Goal: Transaction & Acquisition: Purchase product/service

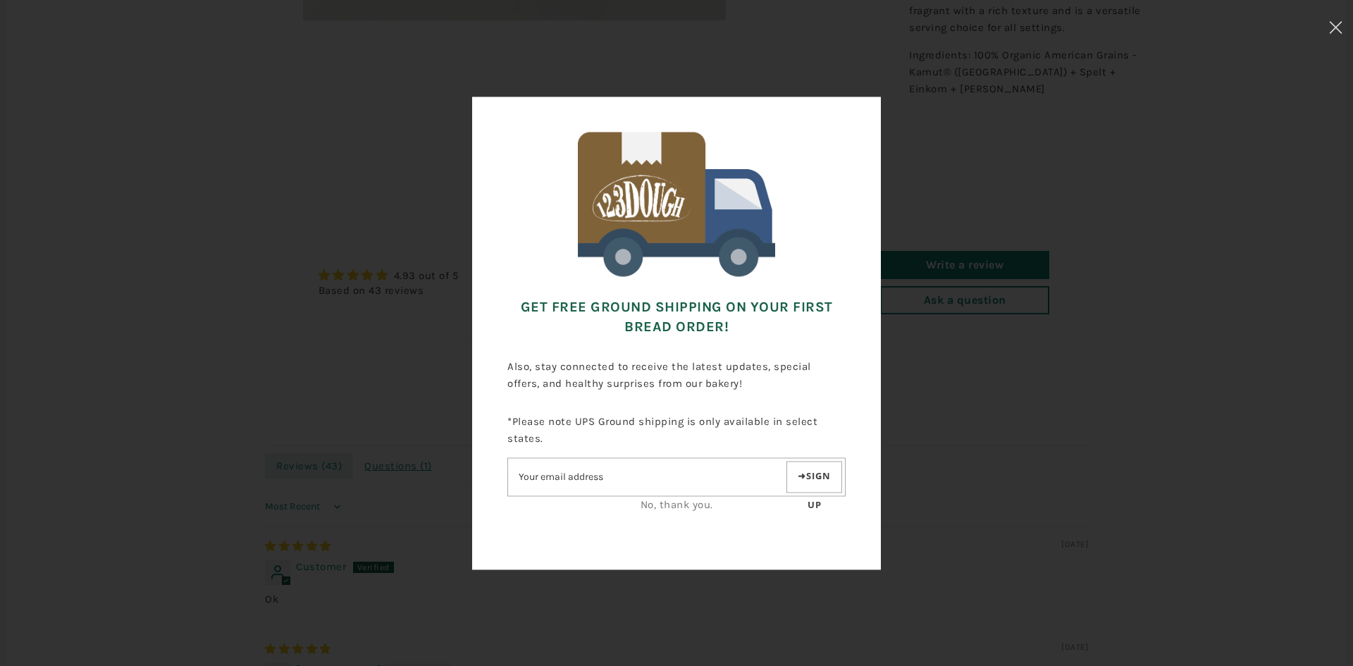
click at [1028, 314] on div "Get FREE Ground Shipping on Your First Bread Order! Also, stay connected to rec…" at bounding box center [676, 332] width 1212 height 525
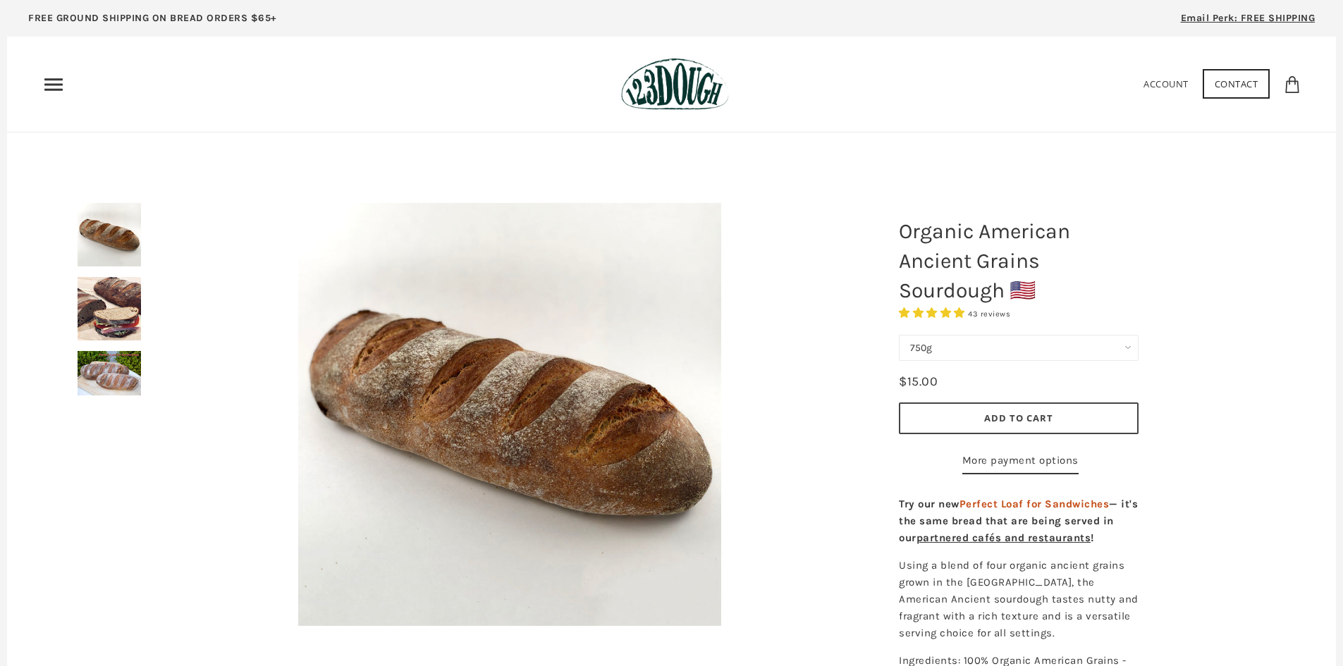
click at [918, 355] on select "750g Perfect Loaf for Sandwiches (Whole, 1500g) Perfect Loaf for Sandwiches (Ha…" at bounding box center [1019, 348] width 240 height 26
select select "Perfect Loaf for Sandwiches (Whole, 1500g)"
click at [899, 335] on select "750g Perfect Loaf for Sandwiches (Whole, 1500g) Perfect Loaf for Sandwiches (Ha…" at bounding box center [1019, 348] width 240 height 26
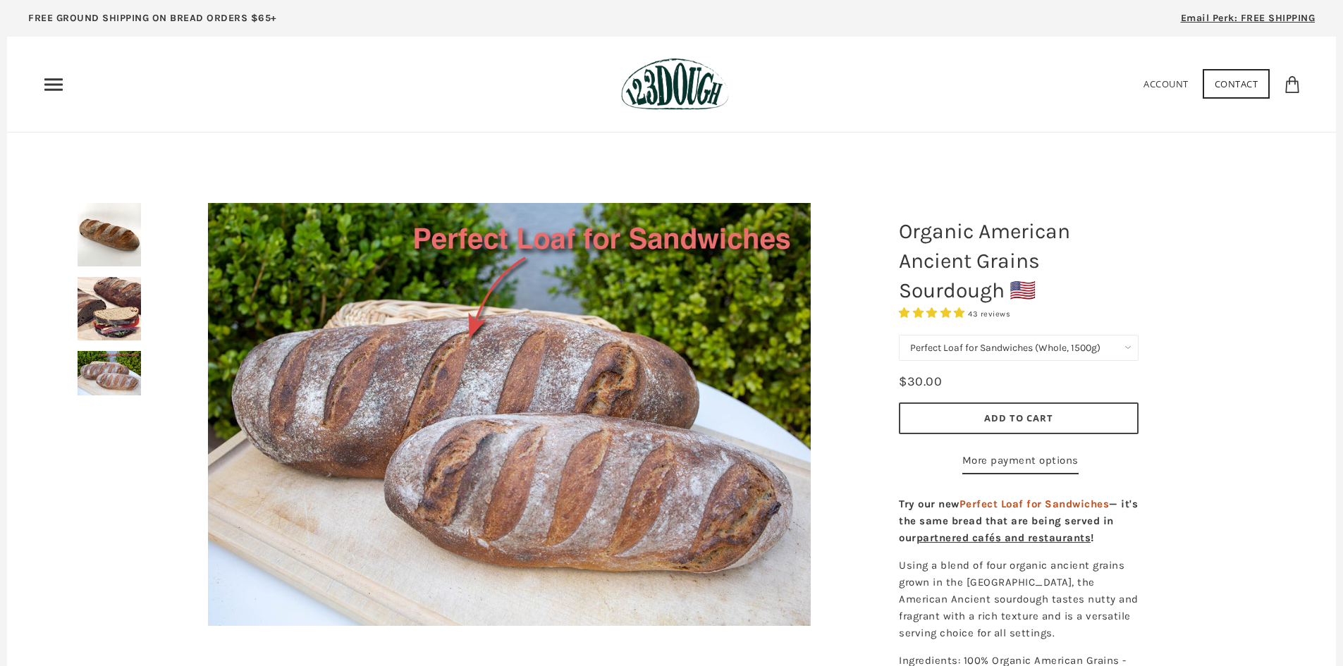
drag, startPoint x: 121, startPoint y: 374, endPoint x: 115, endPoint y: 323, distance: 51.1
click at [121, 374] on img at bounding box center [109, 373] width 63 height 44
click at [116, 299] on img at bounding box center [109, 308] width 63 height 63
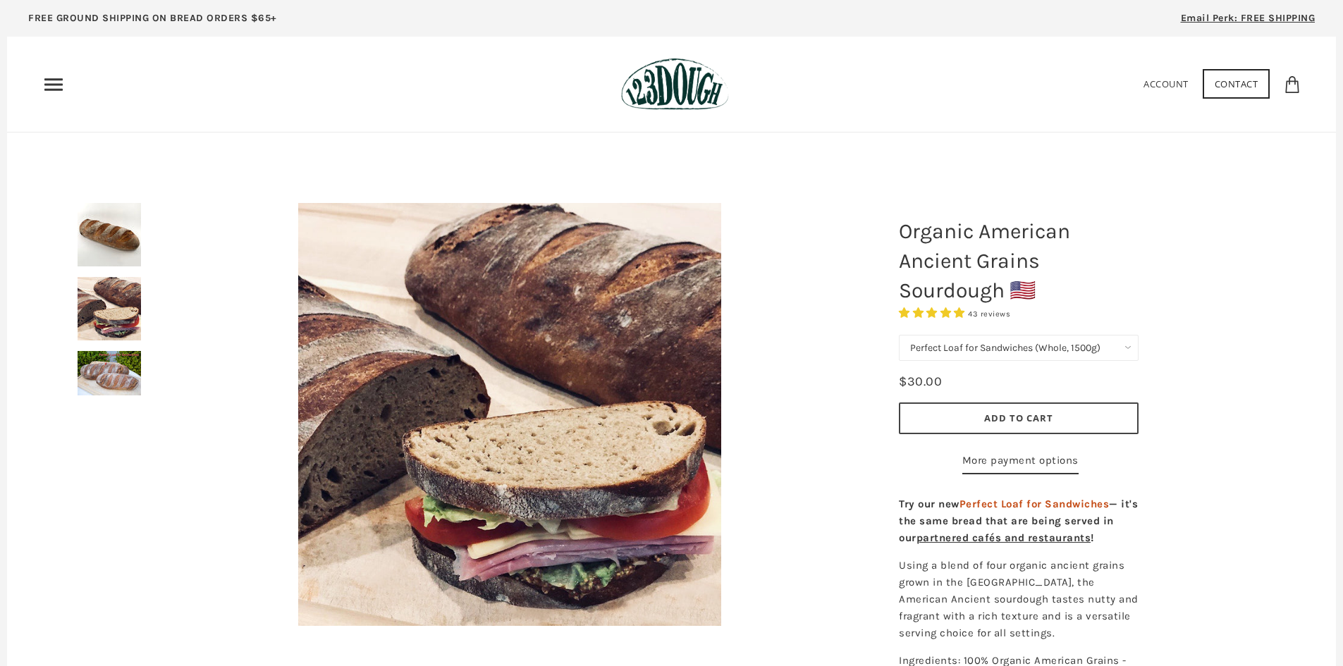
click at [115, 224] on img at bounding box center [109, 234] width 63 height 63
